Goal: Check status: Check status

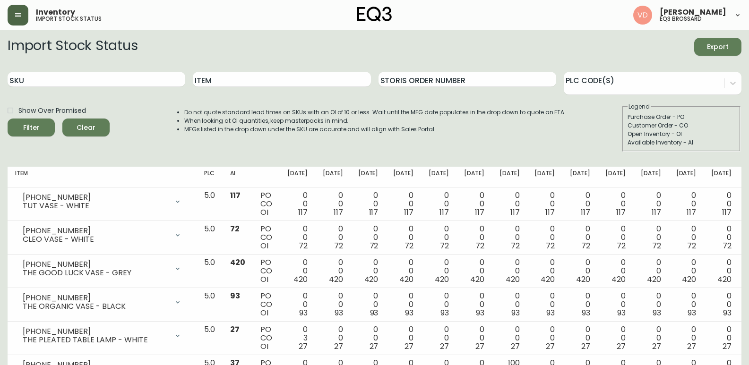
click at [25, 18] on button "button" at bounding box center [18, 15] width 21 height 21
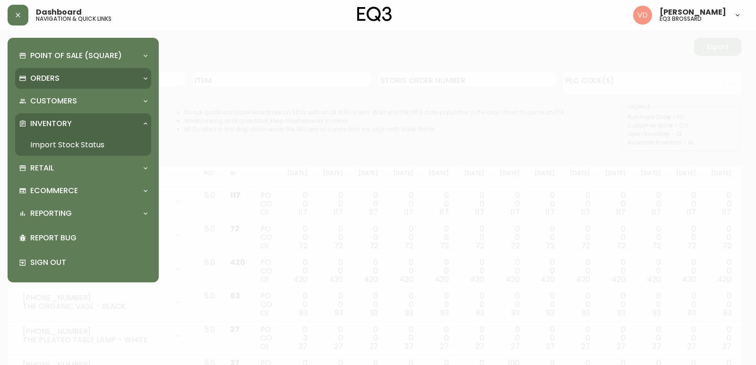
click at [46, 77] on p "Orders" at bounding box center [44, 78] width 29 height 10
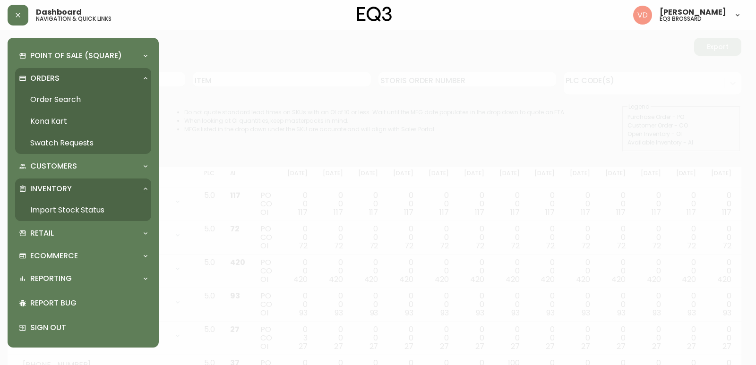
click at [61, 100] on link "Order Search" at bounding box center [83, 100] width 136 height 22
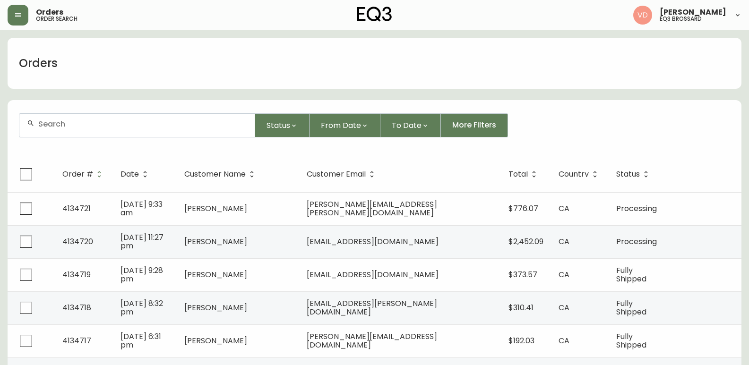
click at [127, 119] on div at bounding box center [136, 125] width 235 height 23
paste input "4134336"
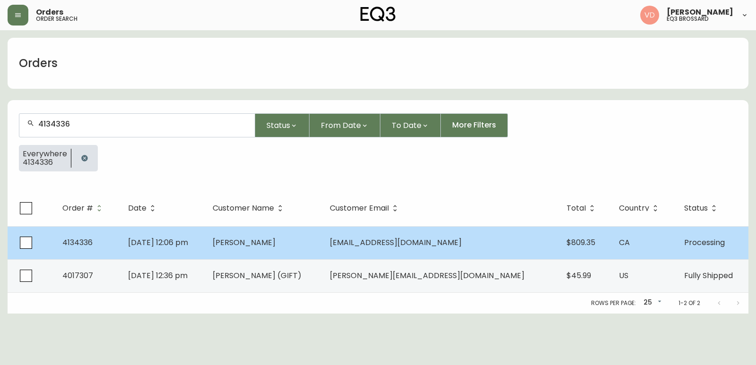
type input "4134336"
click at [188, 247] on span "[DATE] 12:06 pm" at bounding box center [158, 242] width 60 height 11
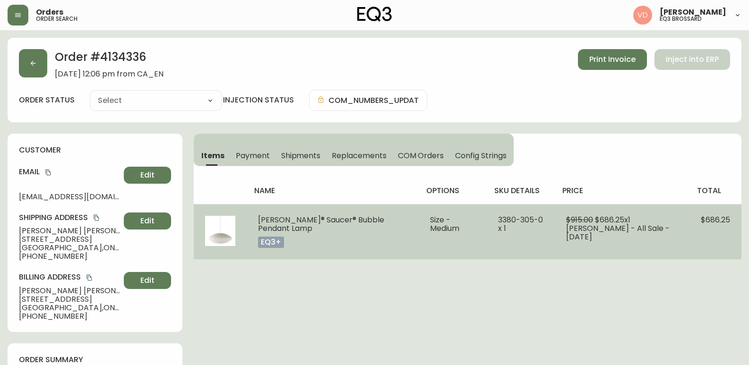
type input "Processing"
select select "PROCESSING"
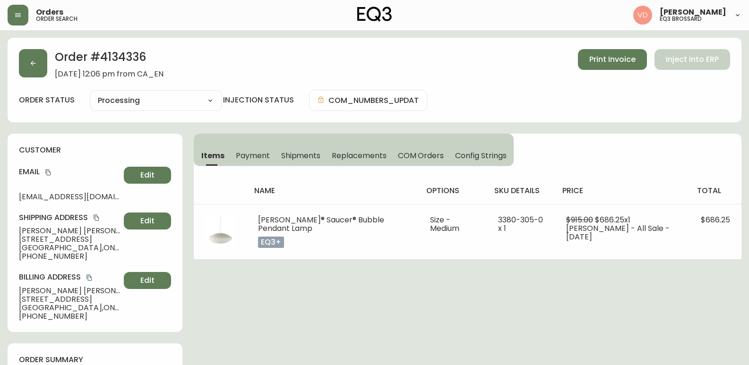
click at [304, 162] on button "Shipments" at bounding box center [300, 155] width 51 height 21
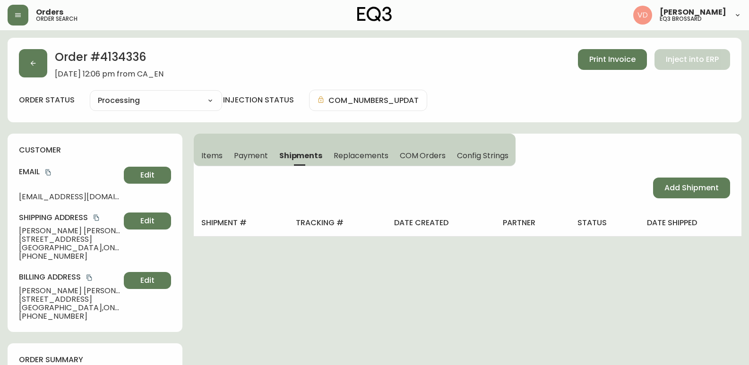
click at [271, 157] on button "Payment" at bounding box center [250, 155] width 45 height 21
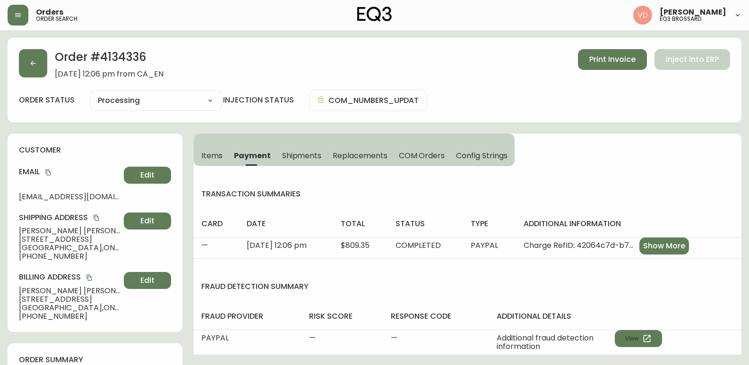
click at [214, 154] on span "Items" at bounding box center [211, 156] width 21 height 10
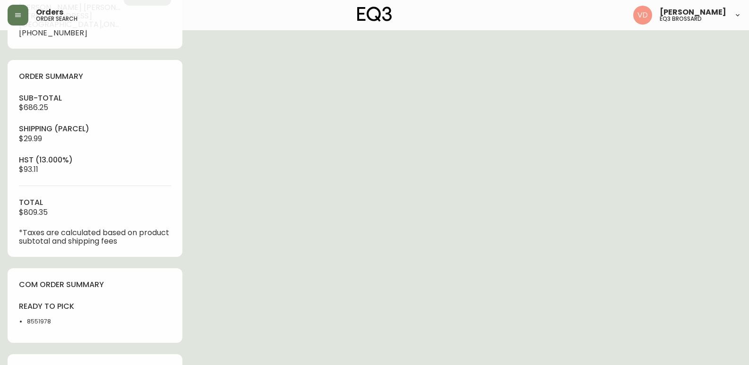
scroll to position [47, 0]
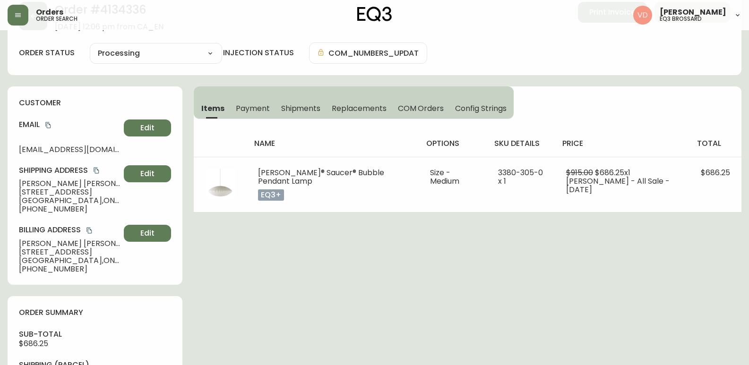
click at [110, 51] on select "Cancelled Fully Shipped Processing Partially Shipped" at bounding box center [156, 53] width 132 height 14
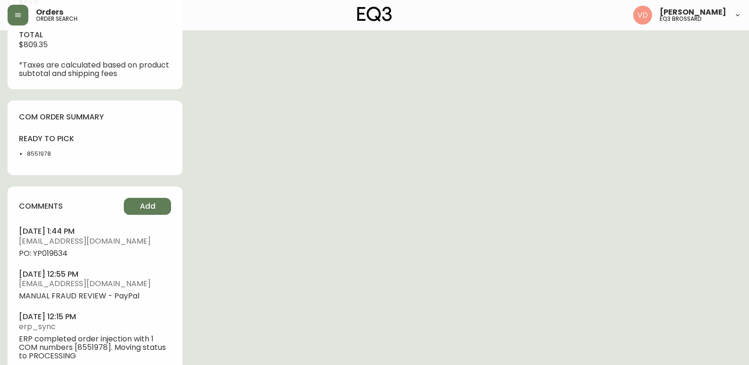
scroll to position [475, 0]
